Goal: Information Seeking & Learning: Learn about a topic

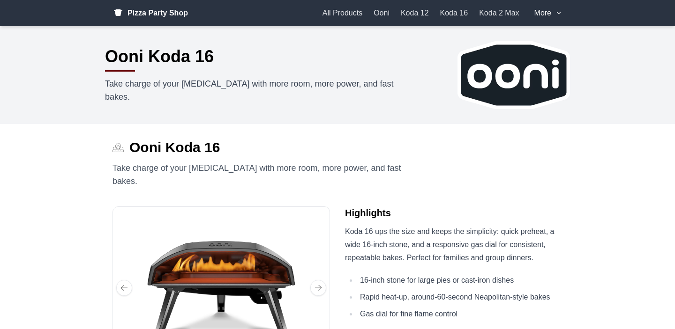
scroll to position [187, 0]
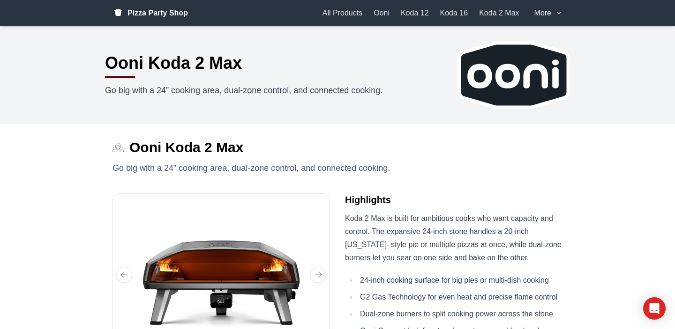
scroll to position [254, 0]
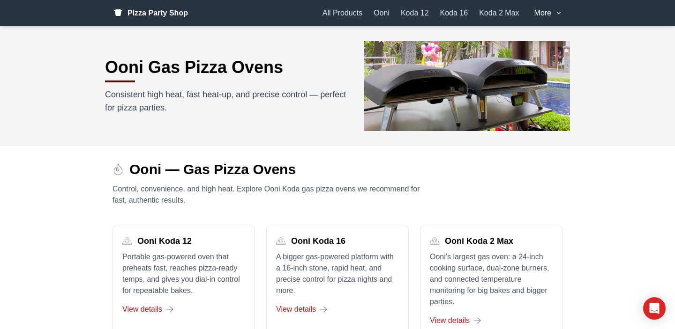
scroll to position [260, 0]
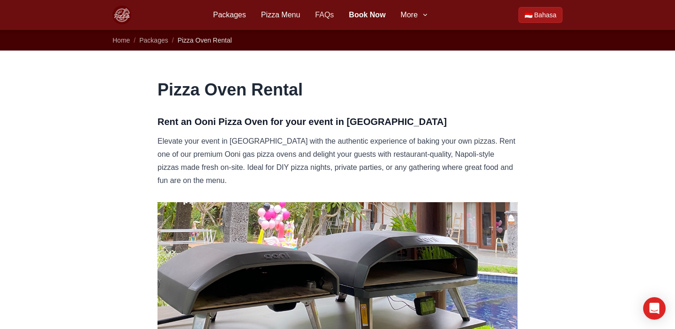
click at [325, 13] on link "FAQs" at bounding box center [324, 14] width 19 height 11
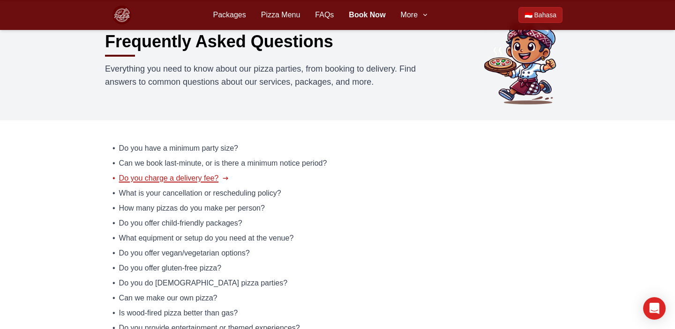
scroll to position [55, 0]
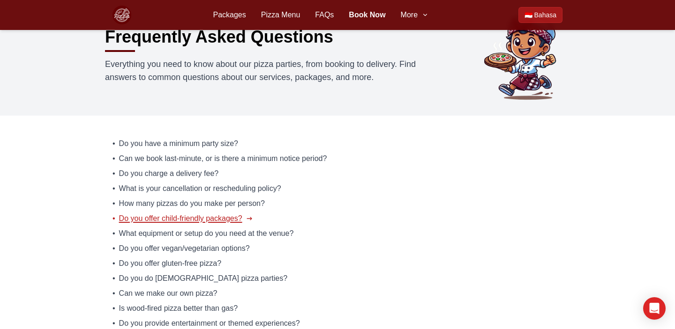
click at [198, 216] on span "Do you offer child-friendly packages?" at bounding box center [180, 218] width 123 height 11
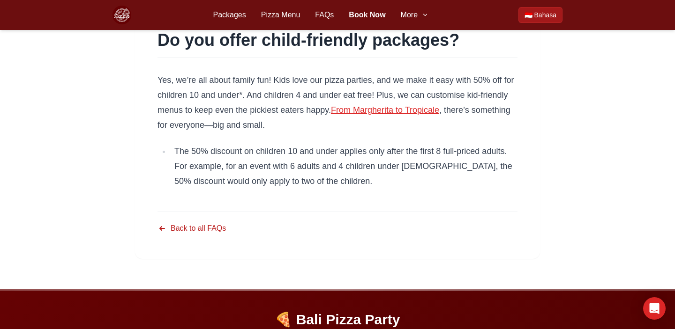
scroll to position [87, 0]
